Goal: Book appointment/travel/reservation

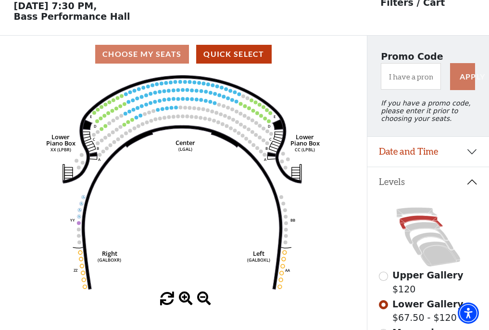
scroll to position [45, 0]
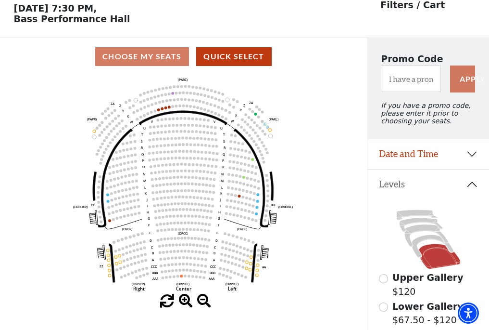
scroll to position [45, 0]
